Goal: Task Accomplishment & Management: Manage account settings

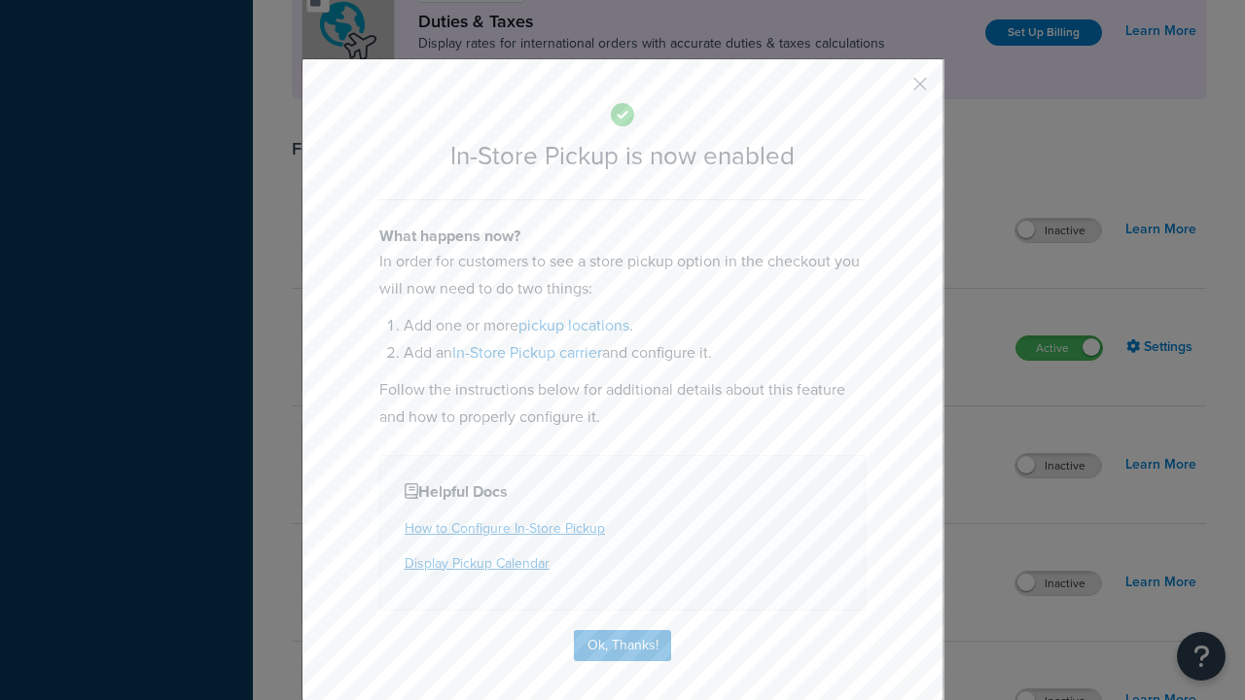
click at [891, 88] on button "button" at bounding box center [891, 90] width 5 height 5
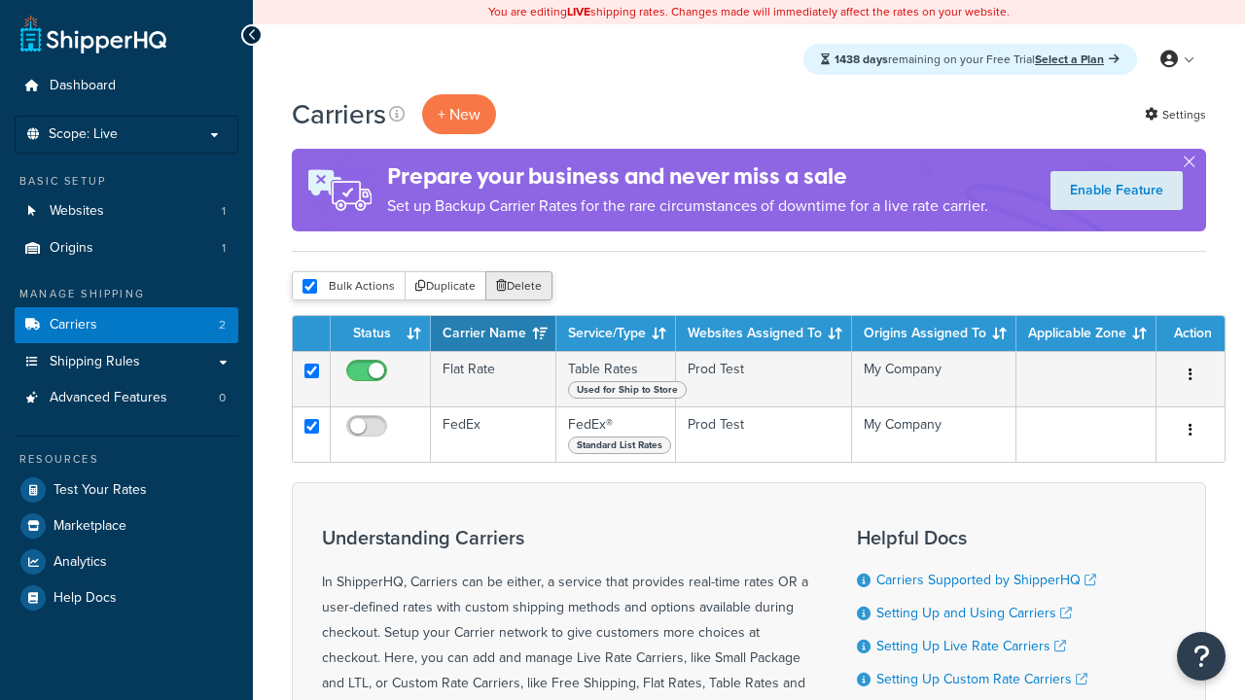
click at [517, 288] on button "Delete" at bounding box center [518, 285] width 67 height 29
